Goal: Task Accomplishment & Management: Use online tool/utility

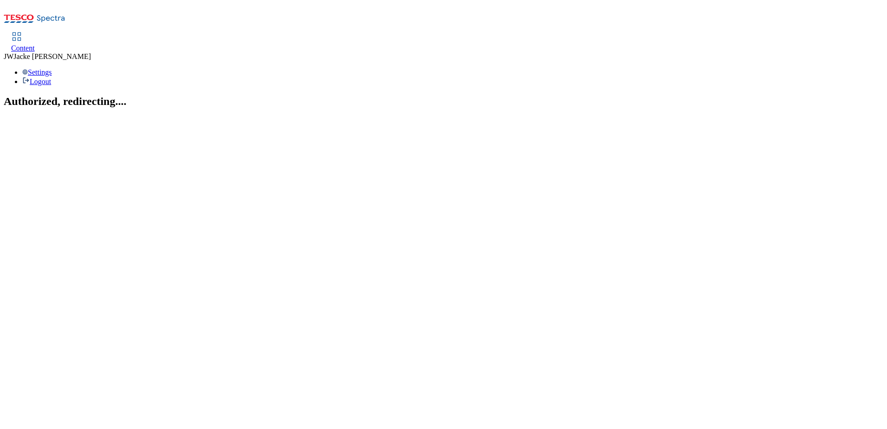
click at [35, 44] on div "Content" at bounding box center [23, 48] width 24 height 8
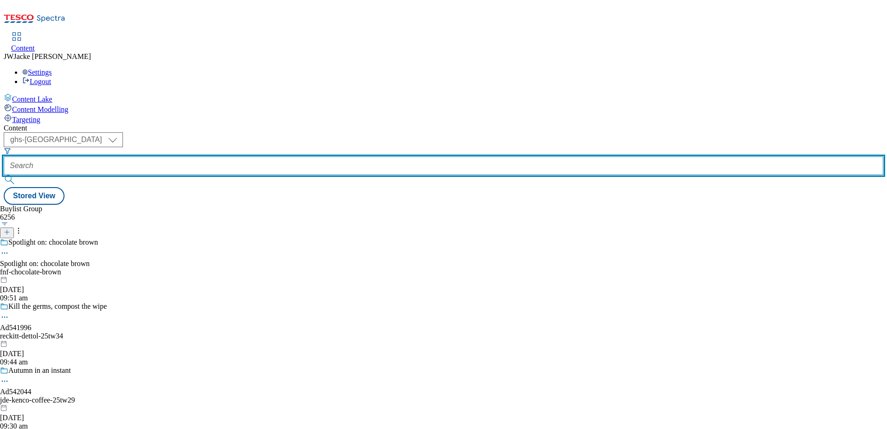
click at [256, 156] on input "text" at bounding box center [444, 165] width 880 height 19
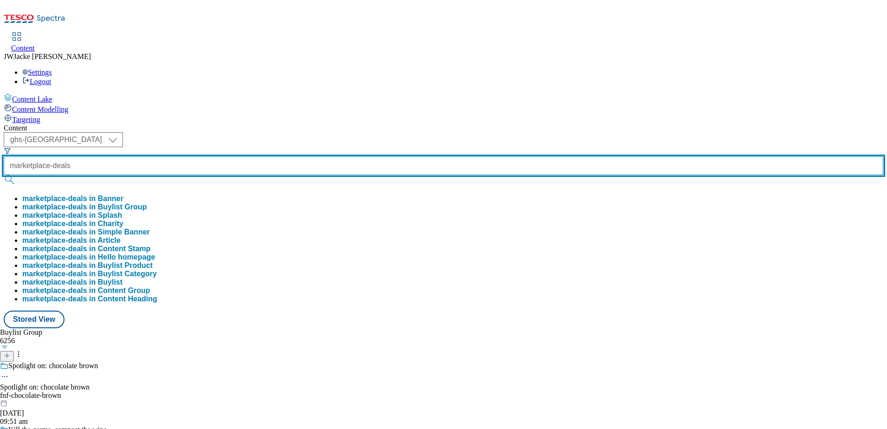
type input "marketplace-deals"
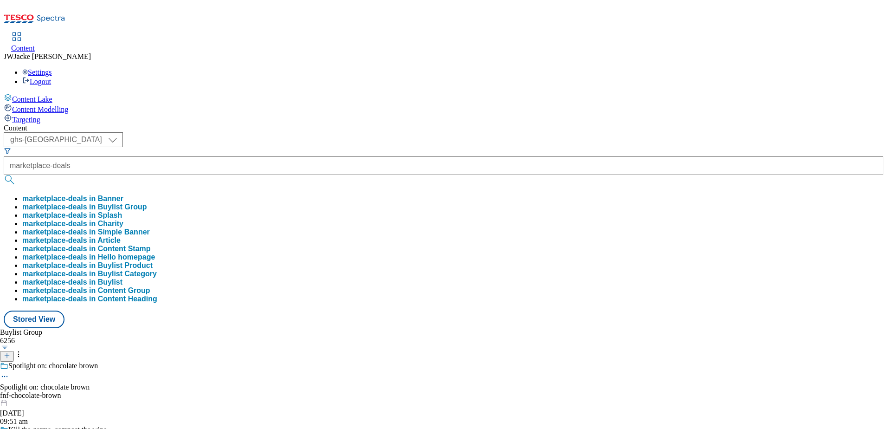
click at [147, 203] on button "marketplace-deals in Buylist Group" at bounding box center [84, 207] width 125 height 8
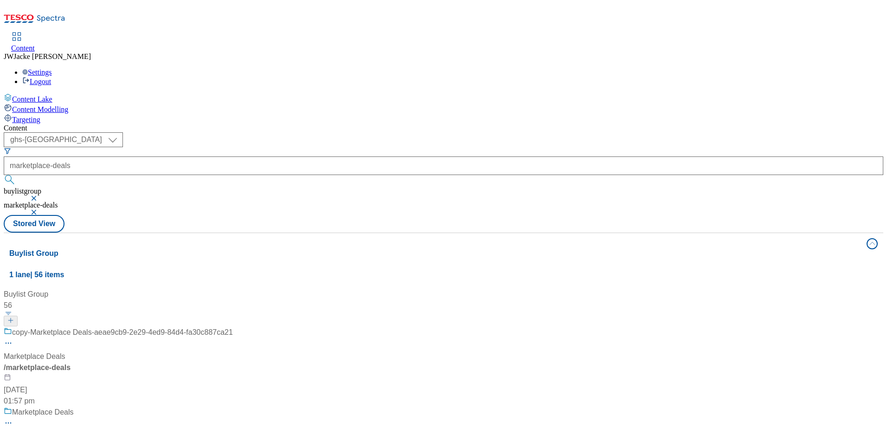
scroll to position [46, 0]
click at [65, 428] on div "Marketplace Deals" at bounding box center [35, 436] width 62 height 11
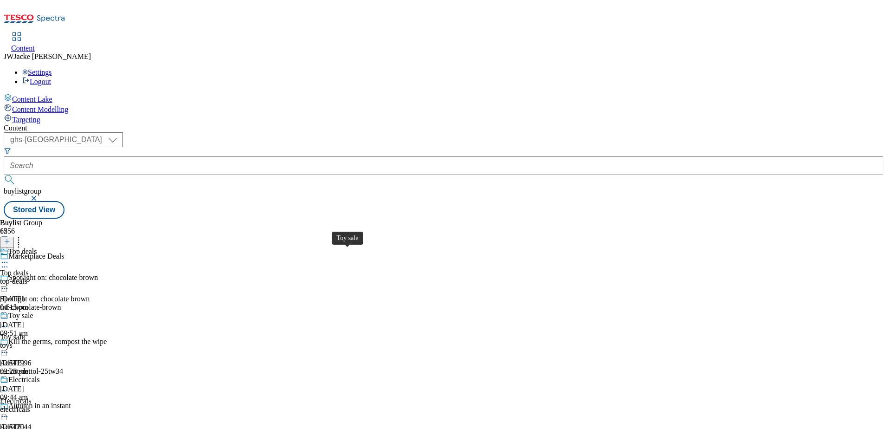
click at [25, 333] on span "Toy sale" at bounding box center [12, 337] width 25 height 8
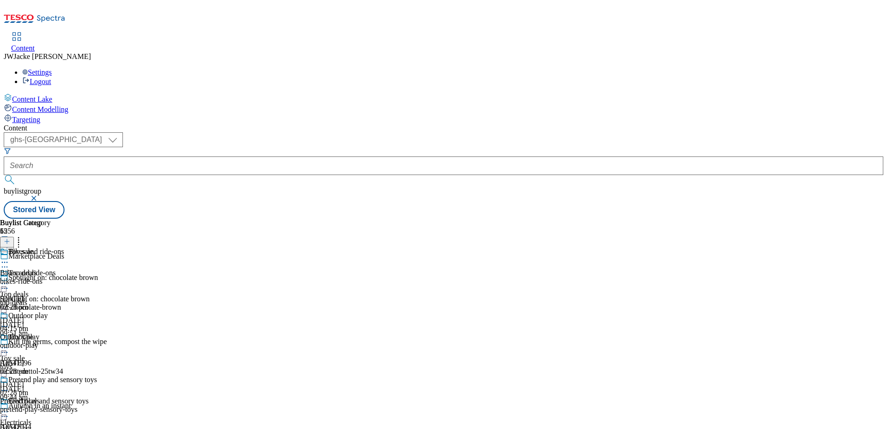
scroll to position [186, 0]
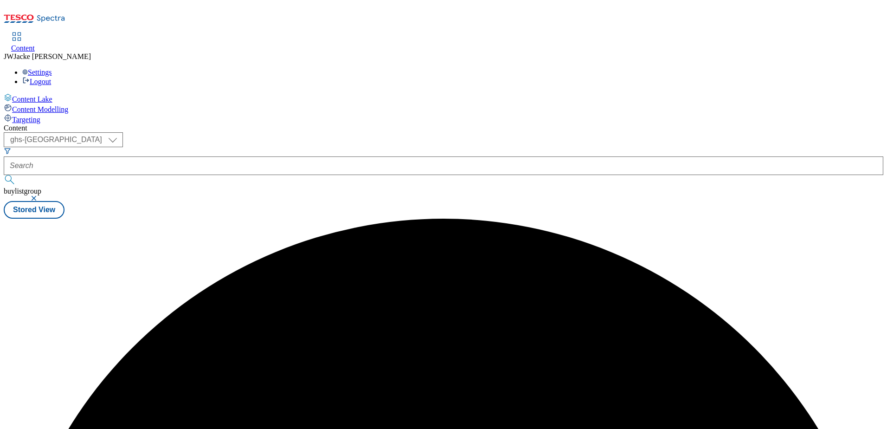
scroll to position [0, 0]
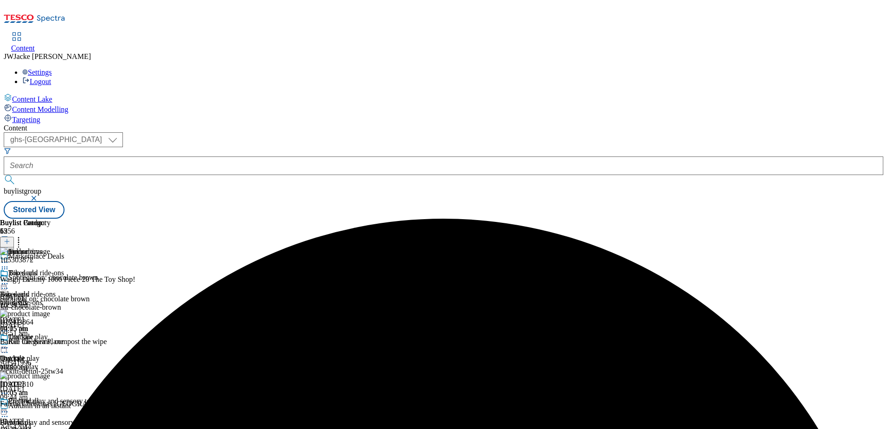
click at [10, 238] on icon at bounding box center [7, 241] width 6 height 6
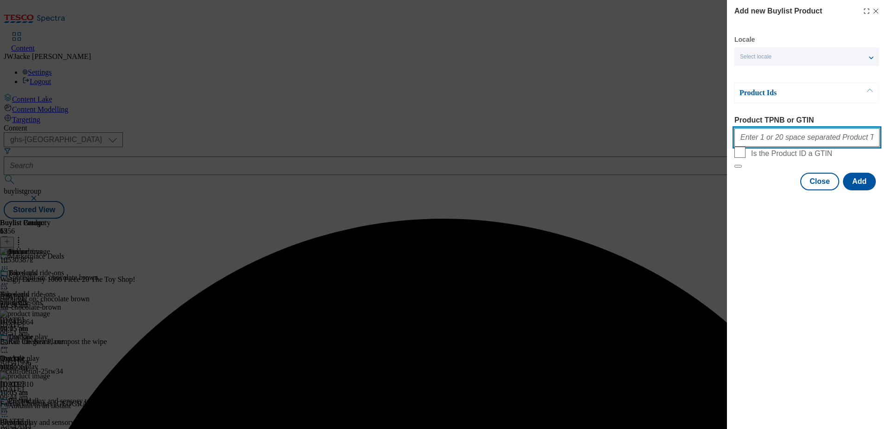
click at [781, 138] on input "Product TPNB or GTIN" at bounding box center [806, 137] width 145 height 19
paste input "105627609 105627608 105627610 105627613 105627619 105627626 105627623 105627639…"
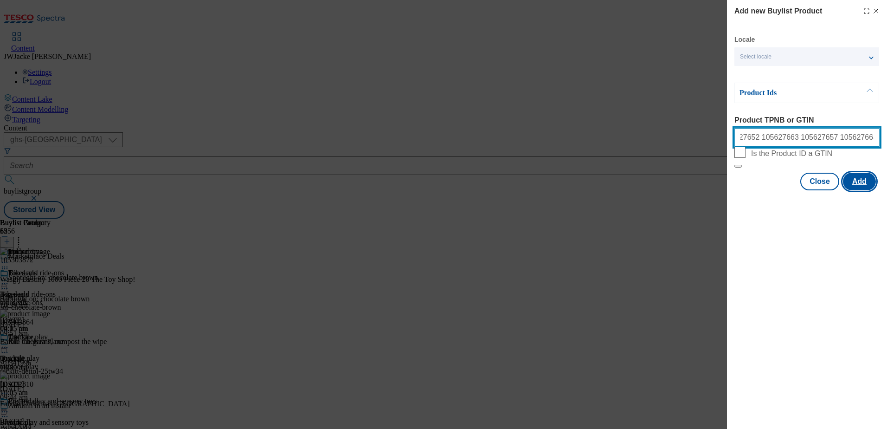
type input "105627609 105627608 105627610 105627613 105627619 105627626 105627623 105627639…"
click at [865, 190] on button "Add" at bounding box center [859, 182] width 33 height 18
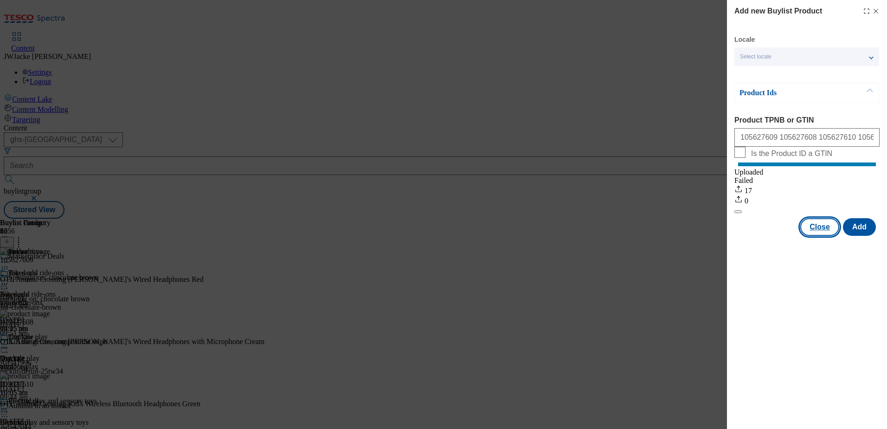
click at [829, 236] on button "Close" at bounding box center [819, 227] width 39 height 18
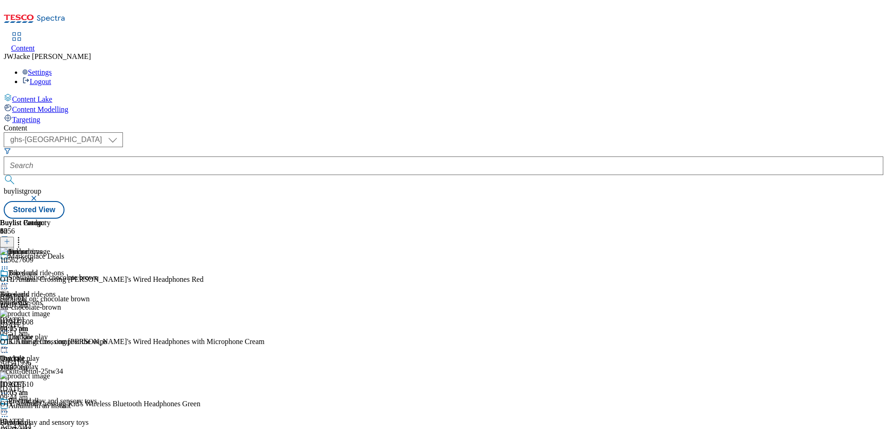
click at [23, 235] on icon at bounding box center [18, 239] width 9 height 9
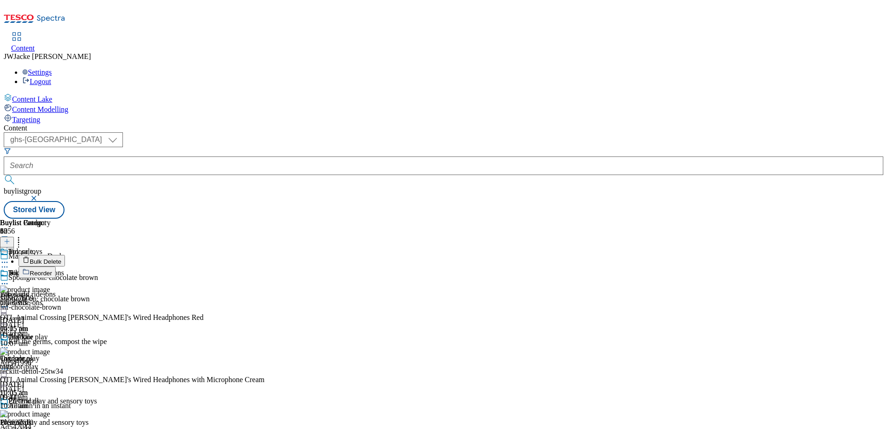
click at [52, 270] on span "Reorder" at bounding box center [41, 273] width 22 height 7
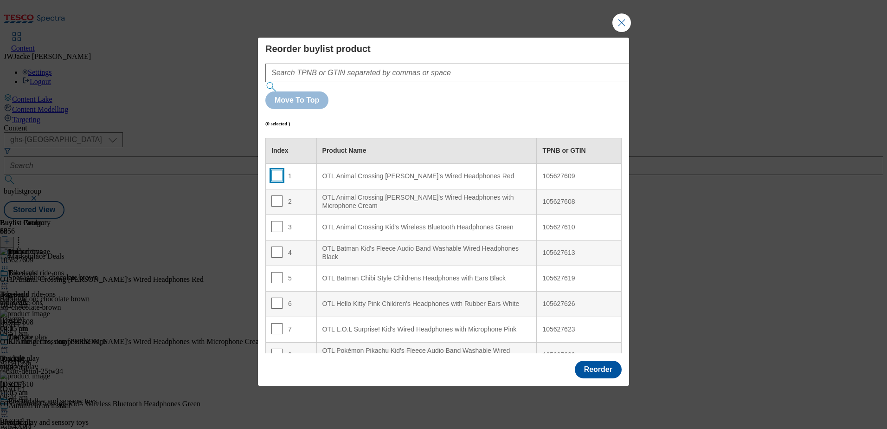
click at [276, 170] on input "Modal" at bounding box center [276, 175] width 11 height 11
checkbox input "true"
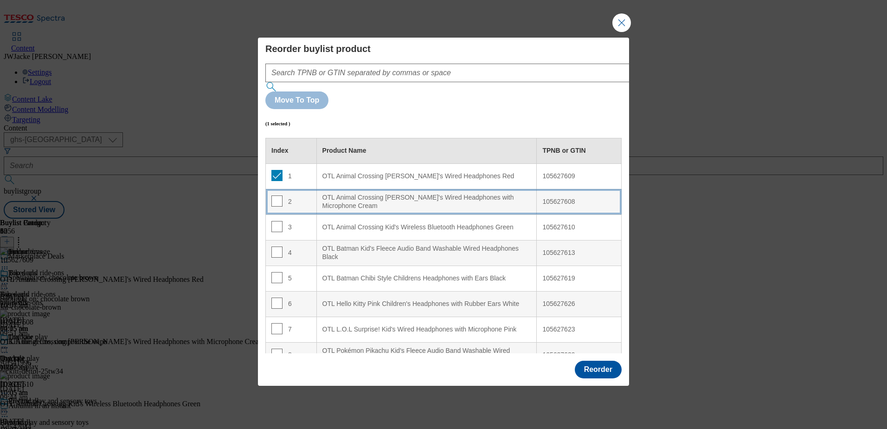
click at [277, 189] on td "2" at bounding box center [291, 202] width 51 height 26
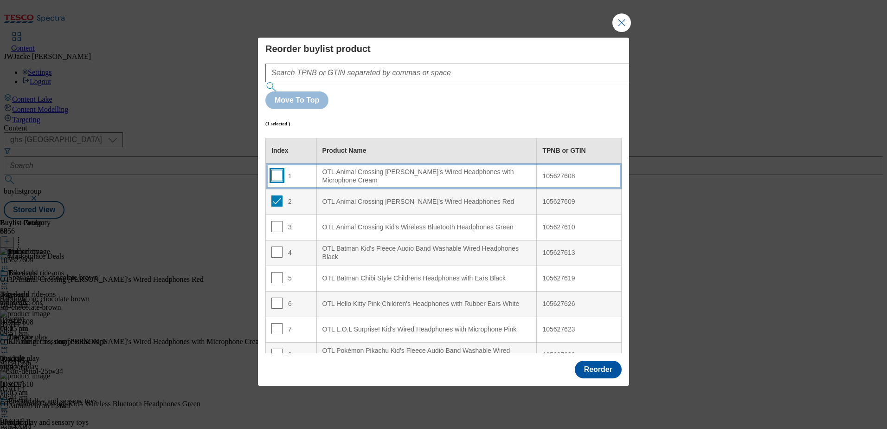
click at [276, 170] on input "Modal" at bounding box center [276, 175] width 11 height 11
checkbox input "true"
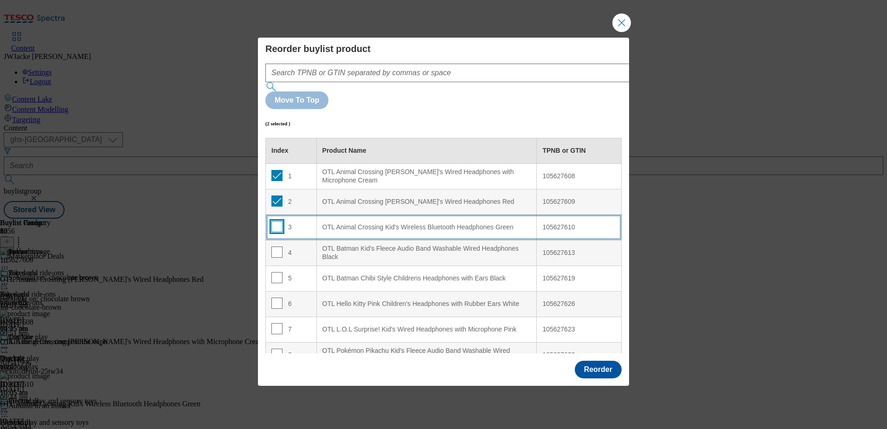
click at [279, 221] on input "Modal" at bounding box center [276, 226] width 11 height 11
checkbox input "true"
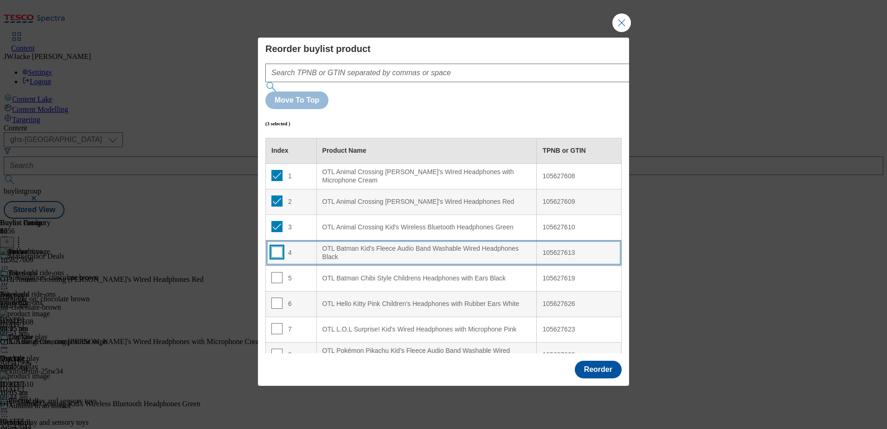
click at [278, 246] on input "Modal" at bounding box center [276, 251] width 11 height 11
checkbox input "true"
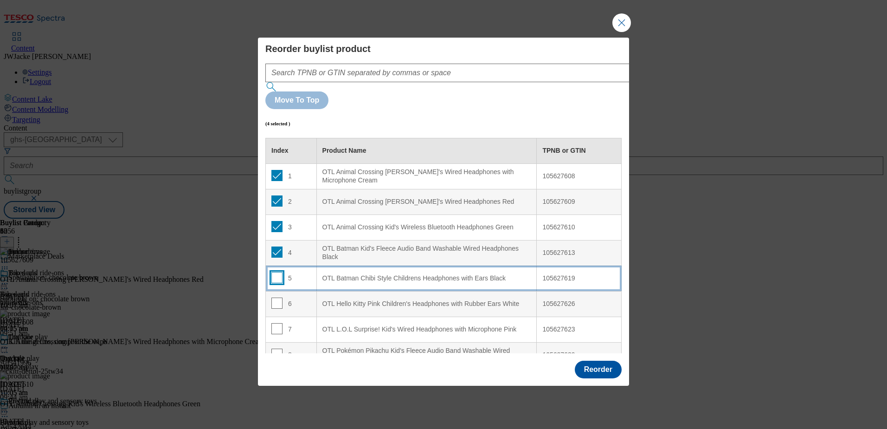
click at [273, 272] on input "Modal" at bounding box center [276, 277] width 11 height 11
checkbox input "true"
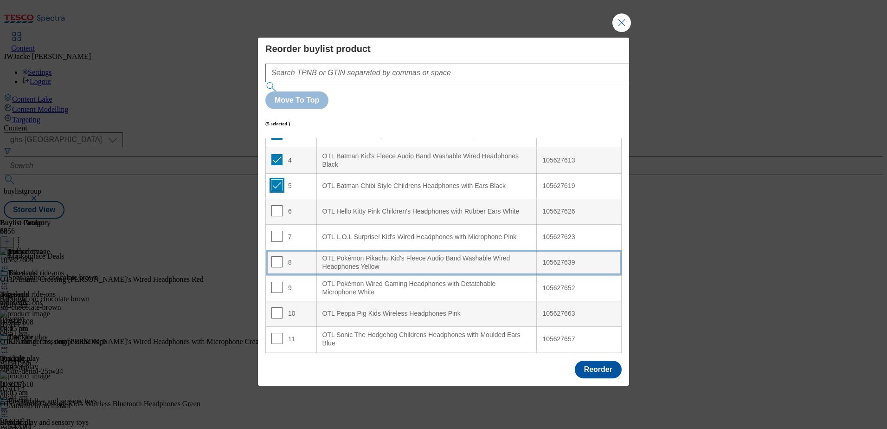
scroll to position [93, 0]
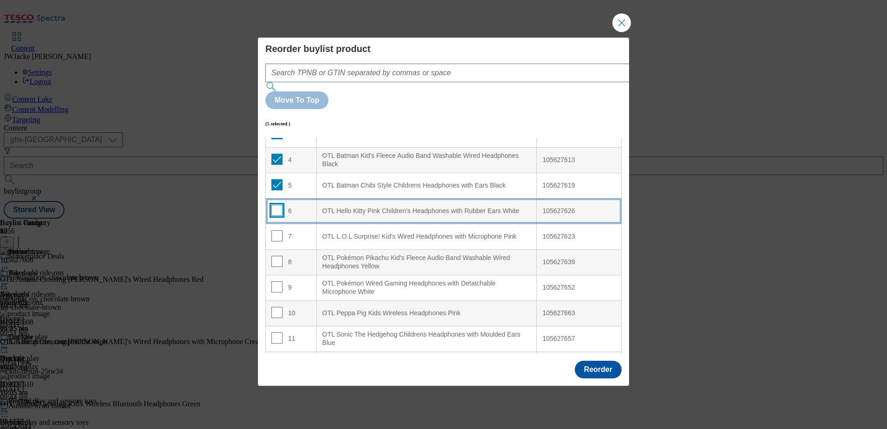
click at [278, 205] on input "Modal" at bounding box center [276, 210] width 11 height 11
checkbox input "true"
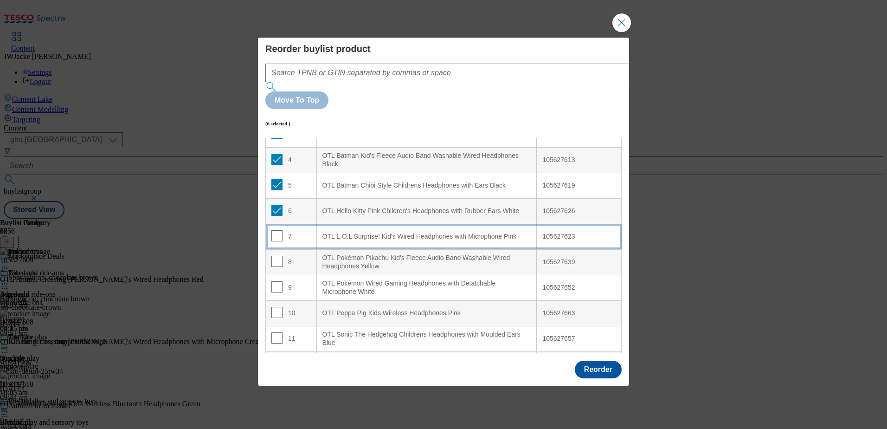
click at [274, 224] on td "7" at bounding box center [291, 237] width 51 height 26
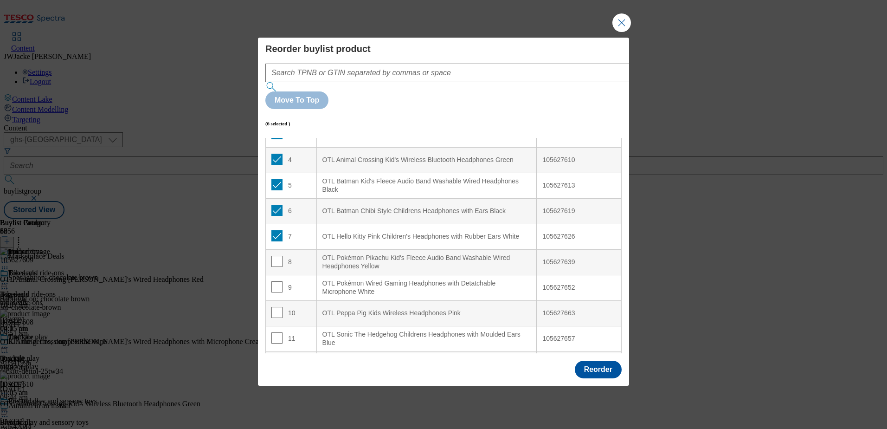
scroll to position [0, 0]
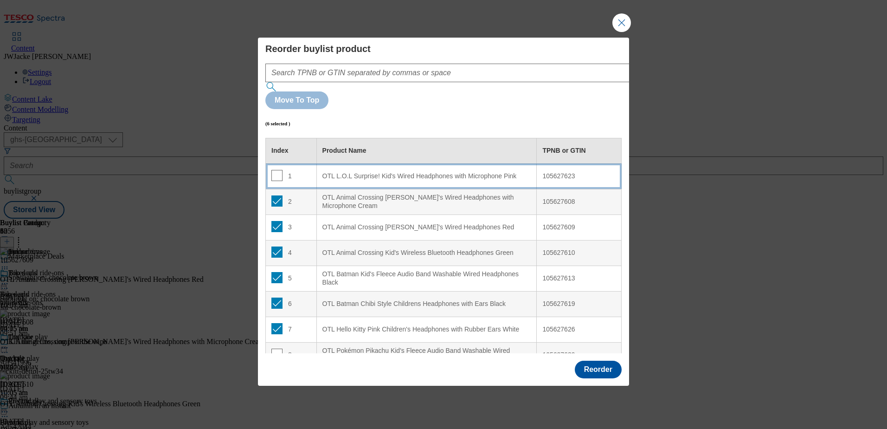
click at [273, 163] on td "1" at bounding box center [291, 176] width 51 height 26
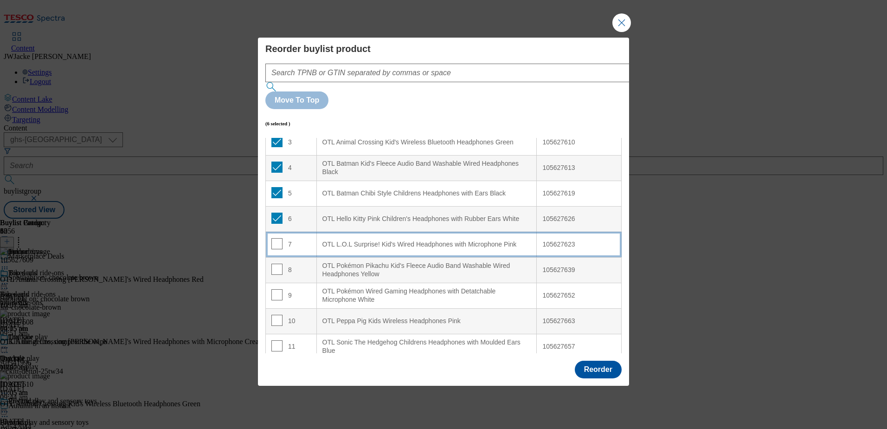
scroll to position [93, 0]
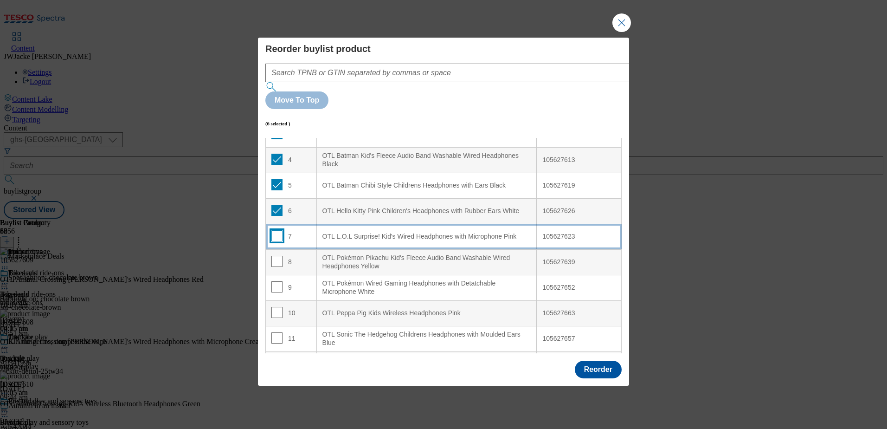
click at [277, 230] on input "Modal" at bounding box center [276, 235] width 11 height 11
checkbox input "true"
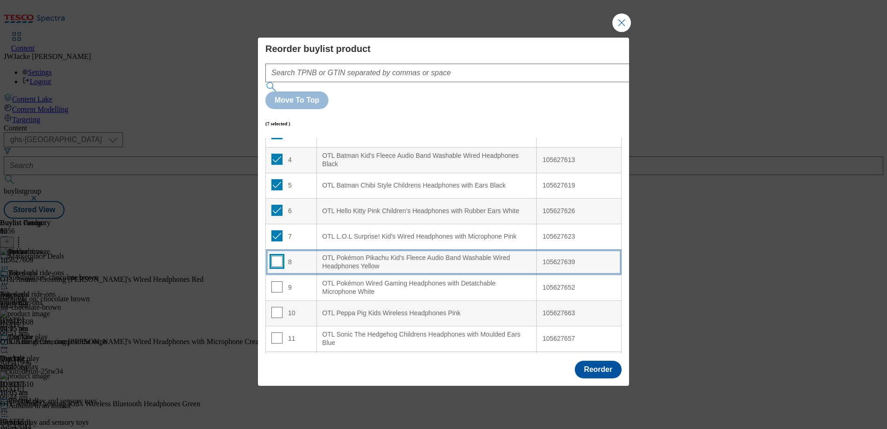
click at [277, 256] on input "Modal" at bounding box center [276, 261] width 11 height 11
checkbox input "true"
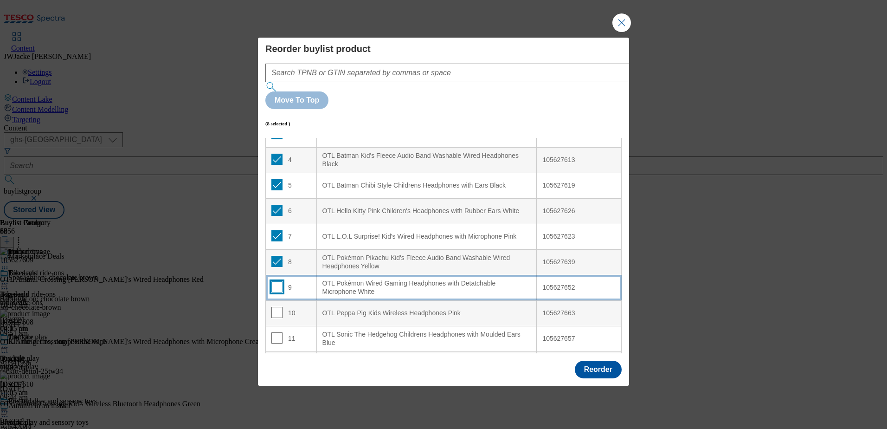
click at [276, 281] on input "Modal" at bounding box center [276, 286] width 11 height 11
checkbox input "true"
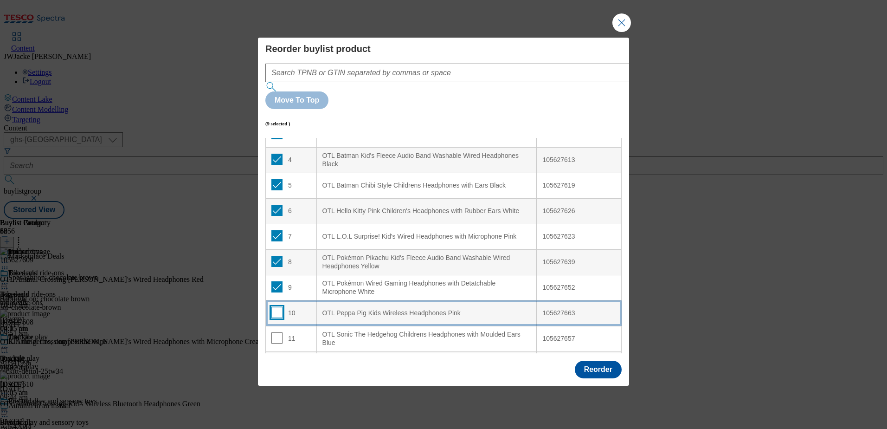
click at [276, 307] on input "Modal" at bounding box center [276, 312] width 11 height 11
checkbox input "true"
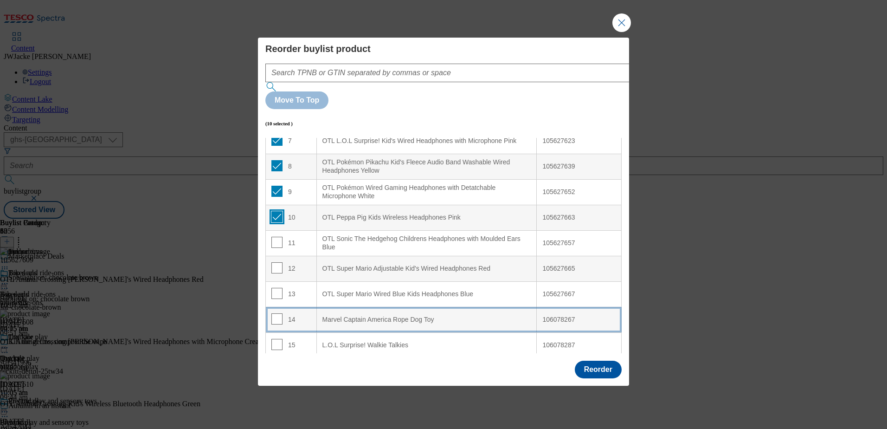
scroll to position [232, 0]
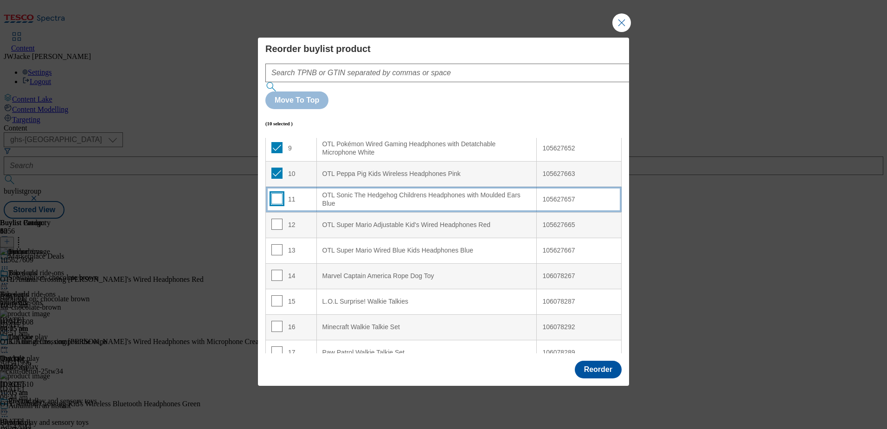
click at [277, 193] on input "Modal" at bounding box center [276, 198] width 11 height 11
checkbox input "true"
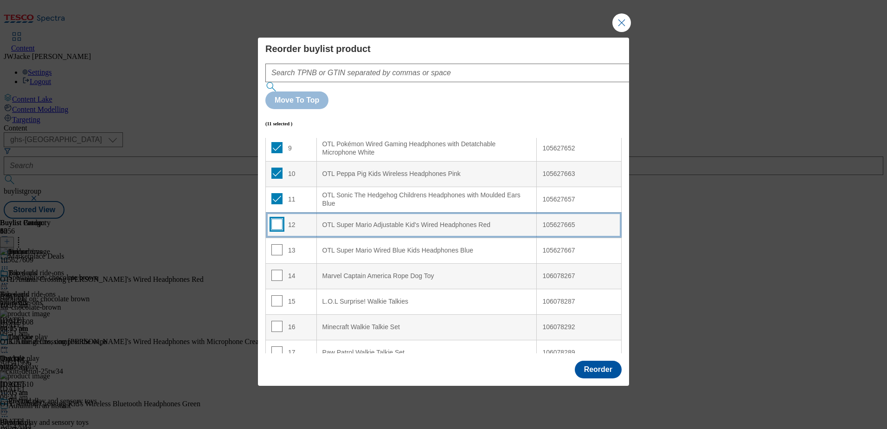
click at [275, 219] on input "Modal" at bounding box center [276, 224] width 11 height 11
checkbox input "true"
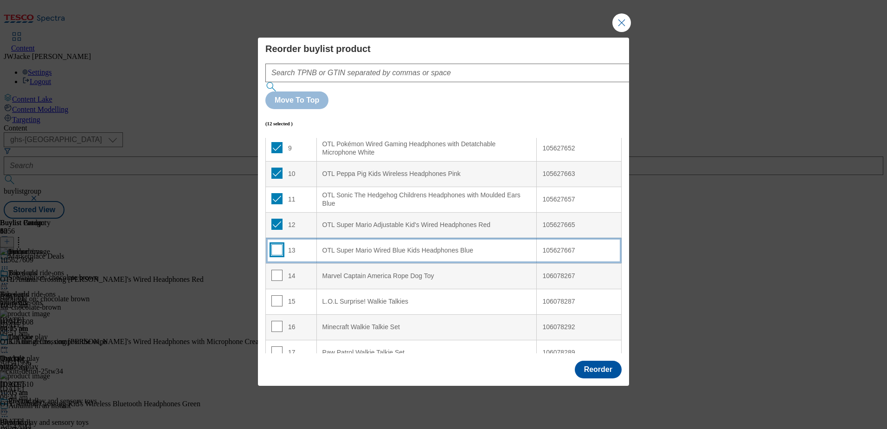
click at [275, 244] on input "Modal" at bounding box center [276, 249] width 11 height 11
checkbox input "true"
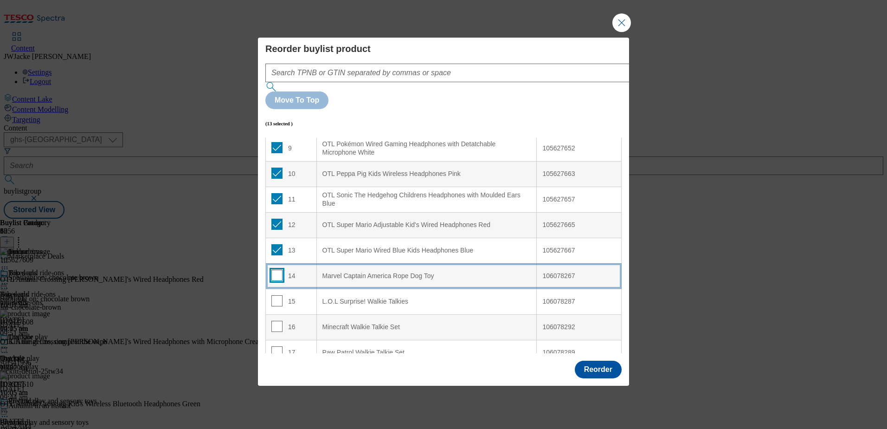
click at [279, 270] on input "Modal" at bounding box center [276, 275] width 11 height 11
checkbox input "true"
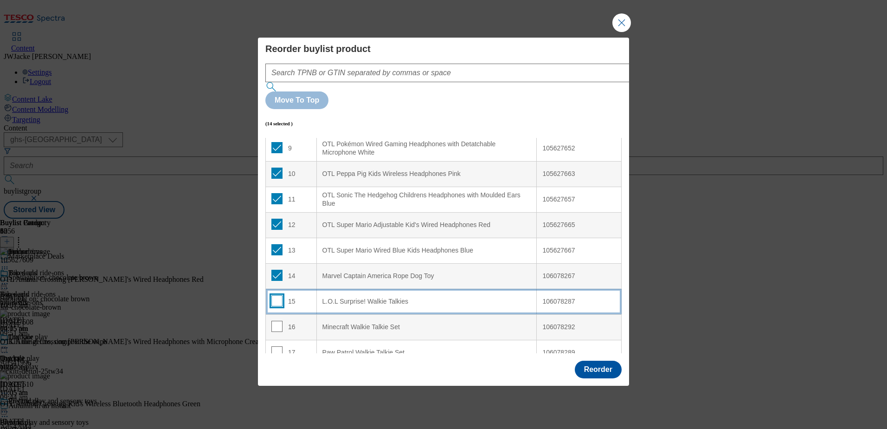
click at [277, 295] on input "Modal" at bounding box center [276, 300] width 11 height 11
checkbox input "true"
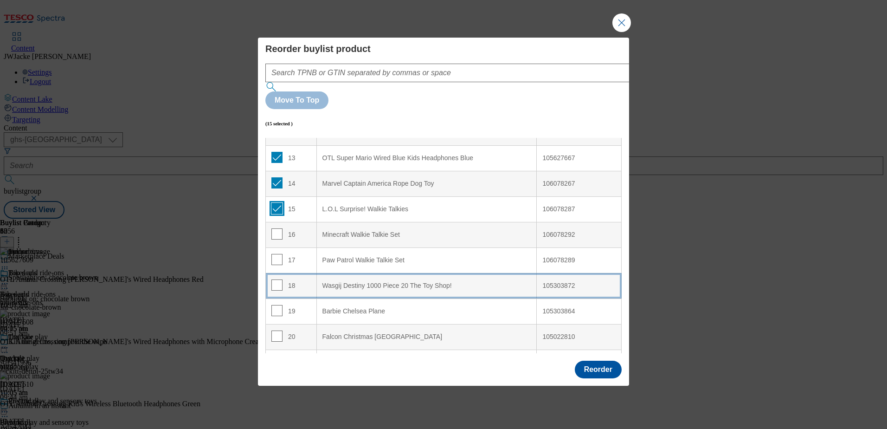
scroll to position [325, 0]
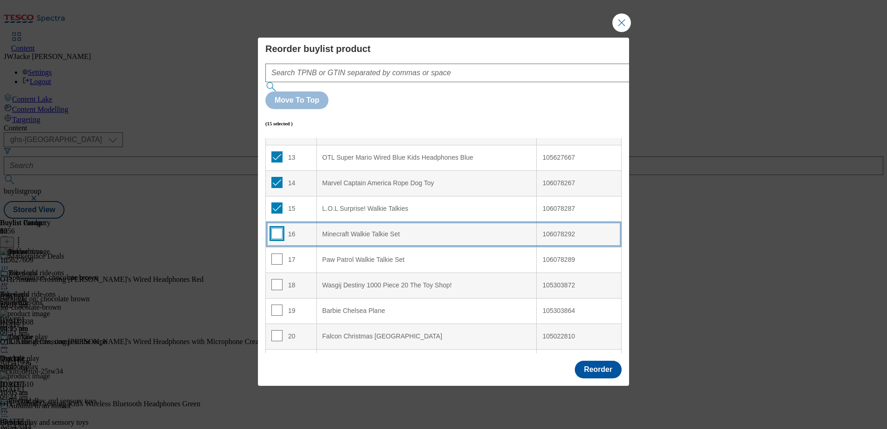
click at [277, 228] on input "Modal" at bounding box center [276, 233] width 11 height 11
checkbox input "true"
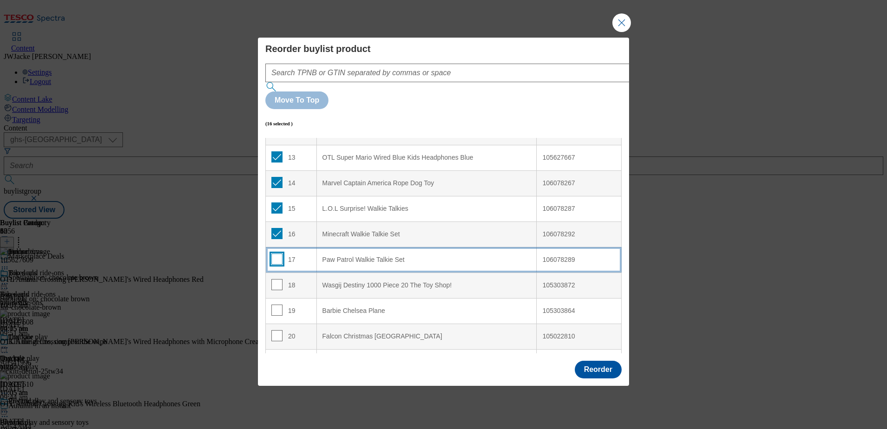
click at [276, 253] on input "Modal" at bounding box center [276, 258] width 11 height 11
checkbox input "true"
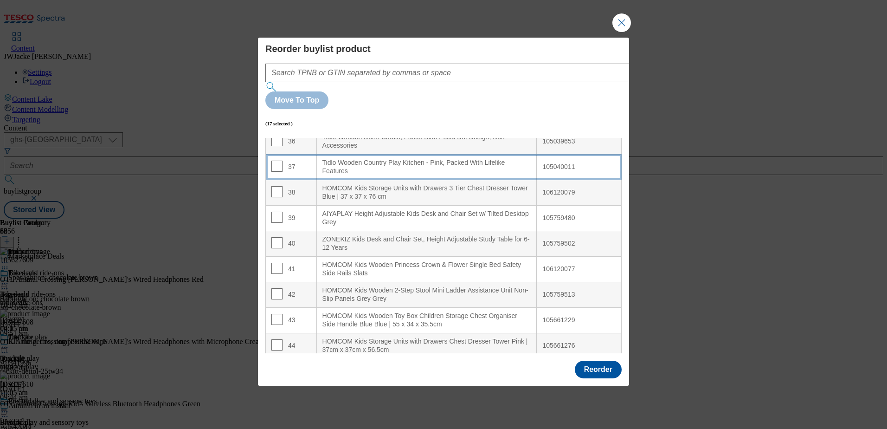
scroll to position [881, 0]
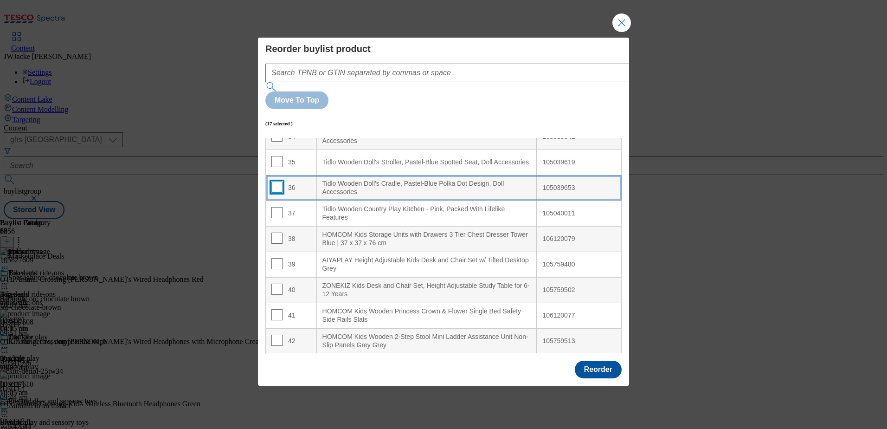
click at [274, 181] on input "Modal" at bounding box center [276, 186] width 11 height 11
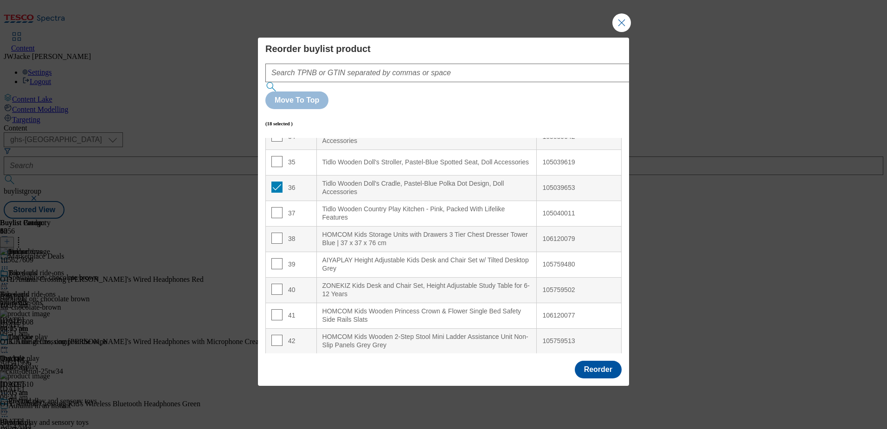
click at [365, 180] on div "Tidlo Wooden Doll's Cradle, Pastel-Blue Polka Dot Design, Doll Accessories" at bounding box center [426, 188] width 209 height 16
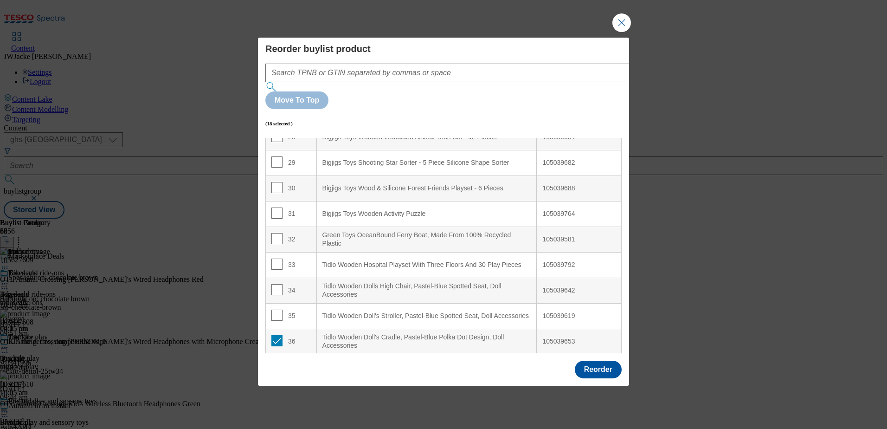
scroll to position [835, 0]
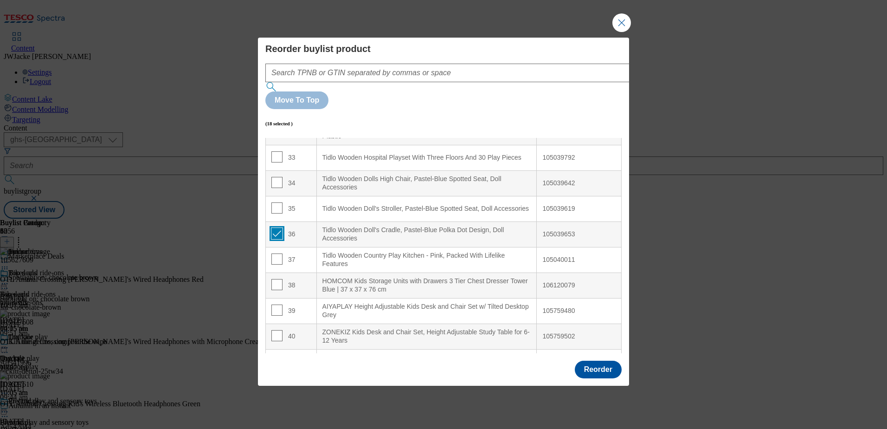
click at [277, 228] on input "Modal" at bounding box center [276, 233] width 11 height 11
checkbox input "false"
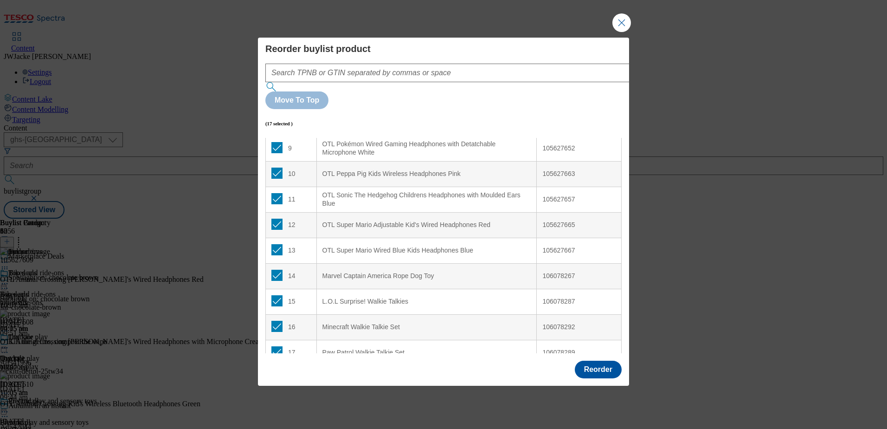
scroll to position [0, 0]
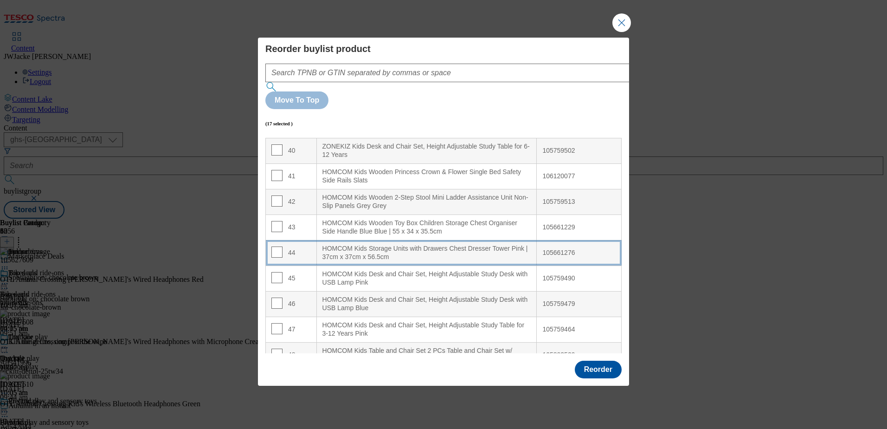
click at [373, 244] on div "HOMCOM Kids Storage Units with Drawers Chest Dresser Tower Pink | 37cm x 37cm x…" at bounding box center [426, 252] width 209 height 16
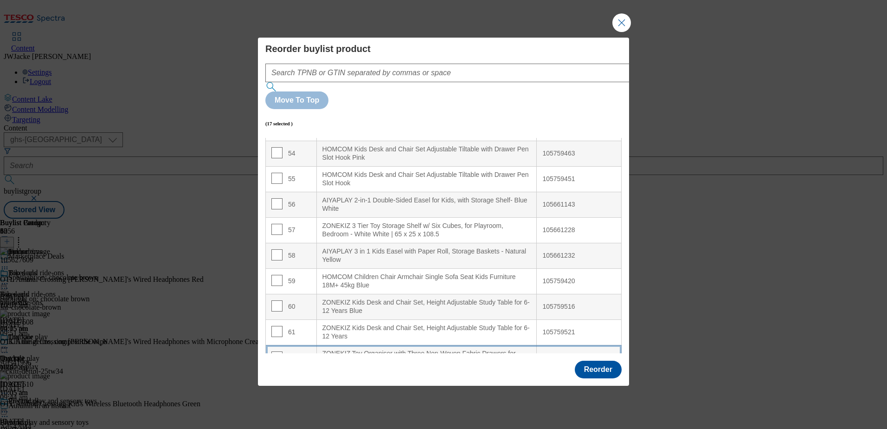
scroll to position [1376, 0]
click at [585, 360] on button "Reorder" at bounding box center [598, 369] width 47 height 18
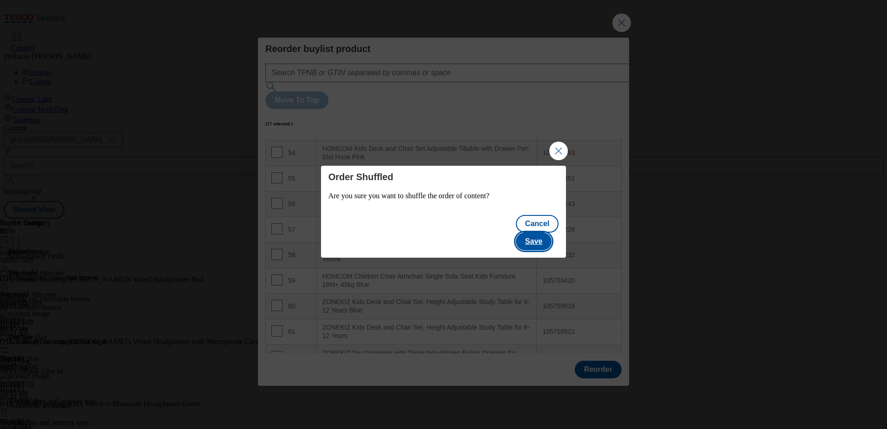
click at [541, 232] on button "Save" at bounding box center [534, 241] width 36 height 18
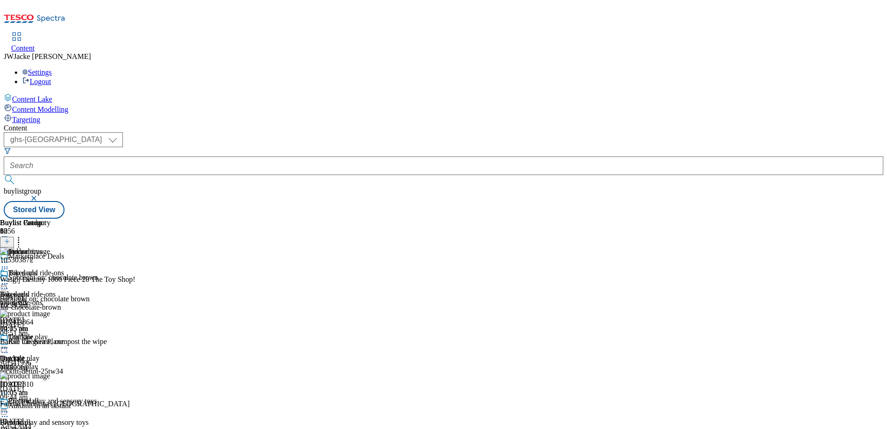
scroll to position [186, 0]
